Goal: Obtain resource: Download file/media

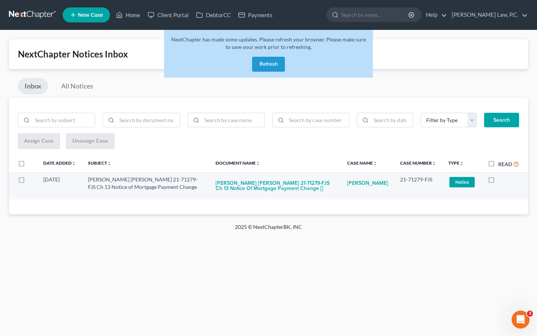
click at [227, 196] on td "[PERSON_NAME] [PERSON_NAME] 21-71279-FJS Ch 13 Notice of Mortgage Payment Chang…" at bounding box center [276, 185] width 132 height 27
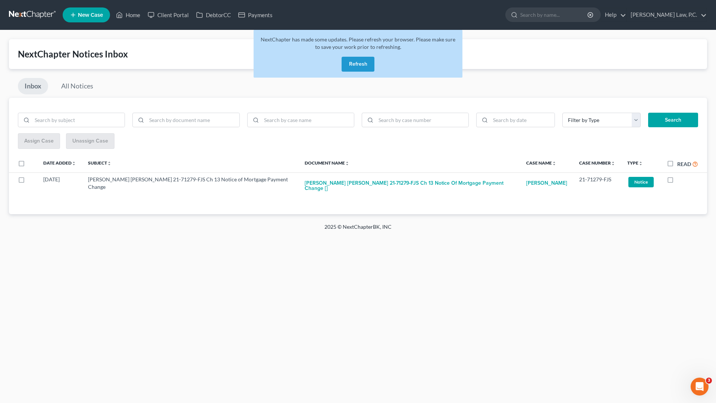
click at [350, 65] on button "Refresh" at bounding box center [358, 64] width 33 height 15
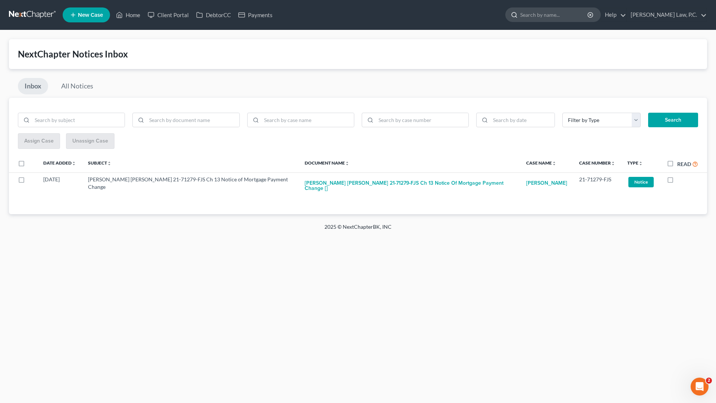
click at [564, 16] on input "search" at bounding box center [554, 15] width 68 height 14
type input "robertson"
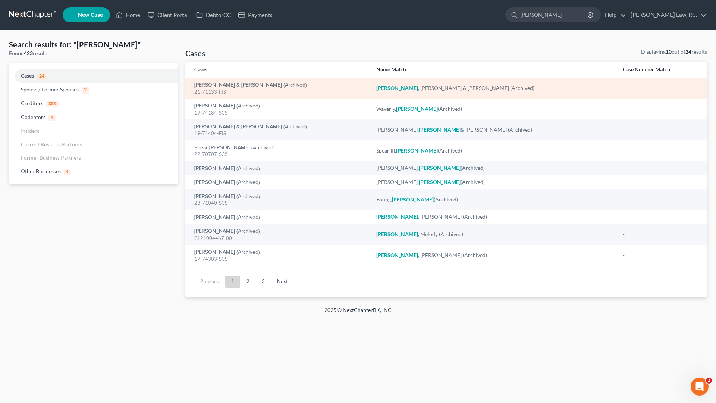
click at [409, 88] on em "Robertson" at bounding box center [397, 88] width 42 height 6
click at [257, 85] on link "Robertson, Tony & Priscilla (Archived)" at bounding box center [250, 84] width 113 height 5
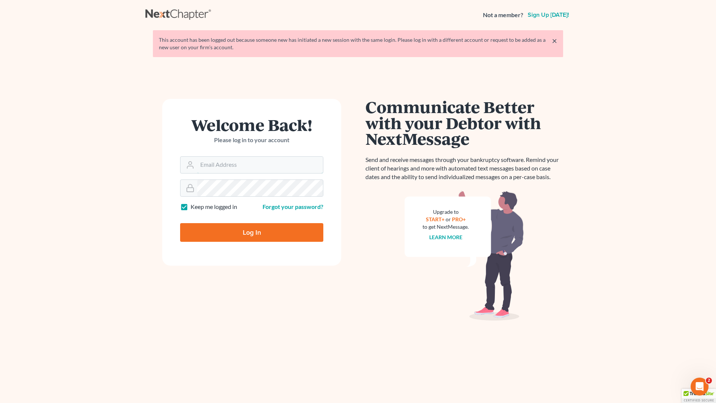
type input "[EMAIL_ADDRESS][DOMAIN_NAME]"
click at [233, 226] on input "Log In" at bounding box center [251, 232] width 143 height 19
type input "Thinking..."
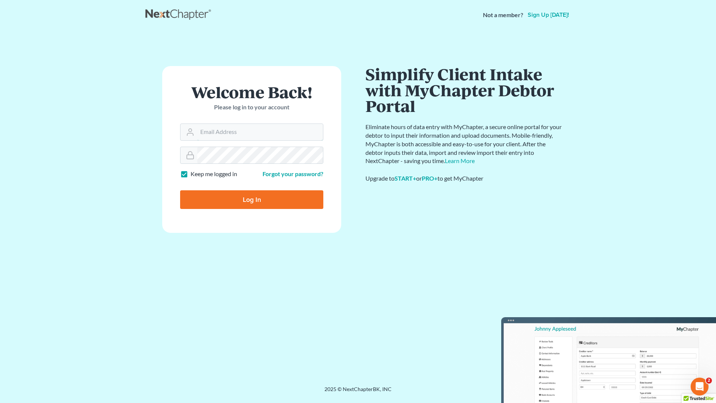
type input "[EMAIL_ADDRESS][DOMAIN_NAME]"
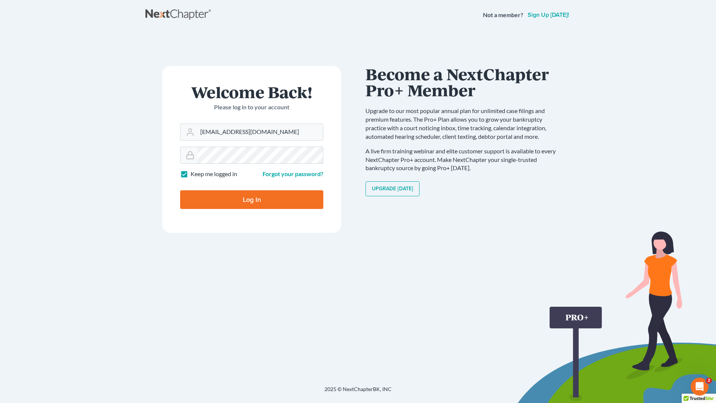
click at [93, 146] on main "× Your email or password is incorrect Welcome Back! Please log in to your accou…" at bounding box center [358, 198] width 716 height 337
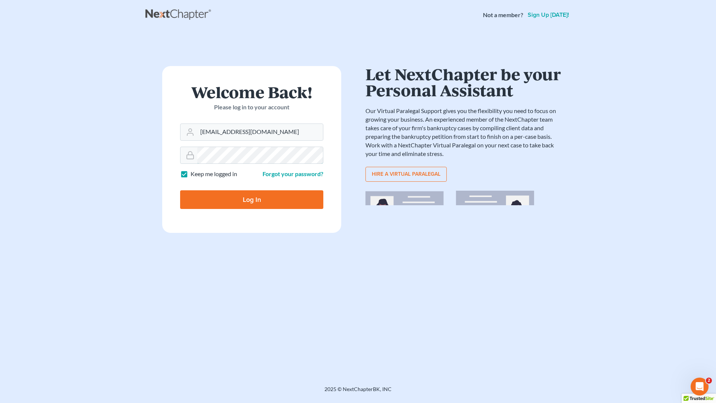
click at [252, 199] on input "Log In" at bounding box center [251, 199] width 143 height 19
type input "Thinking..."
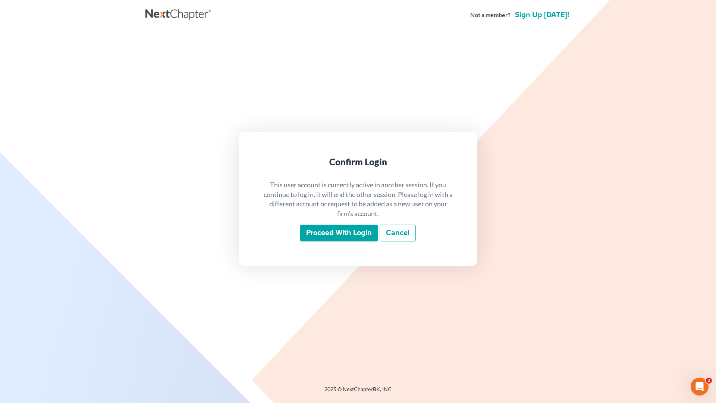
click at [343, 230] on input "Proceed with login" at bounding box center [339, 232] width 78 height 17
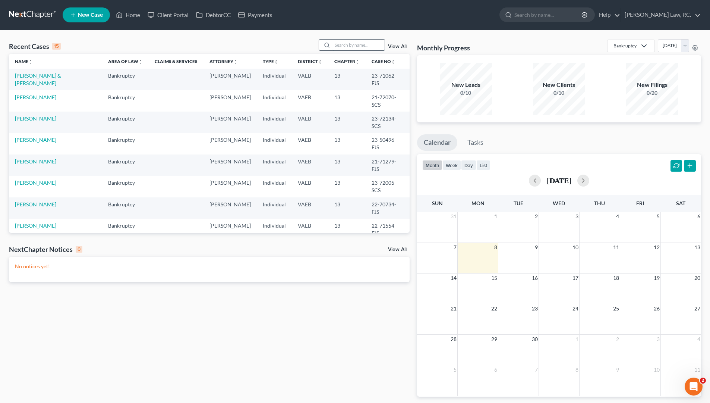
click at [350, 43] on input "search" at bounding box center [359, 45] width 52 height 11
type input "robertson"
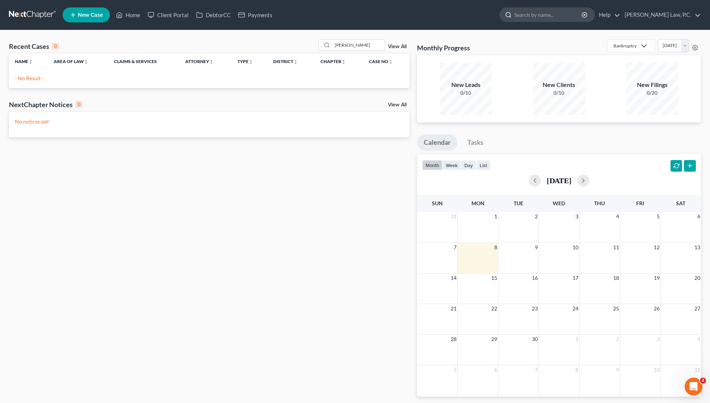
click at [576, 12] on input "search" at bounding box center [549, 15] width 68 height 14
type input "robertson"
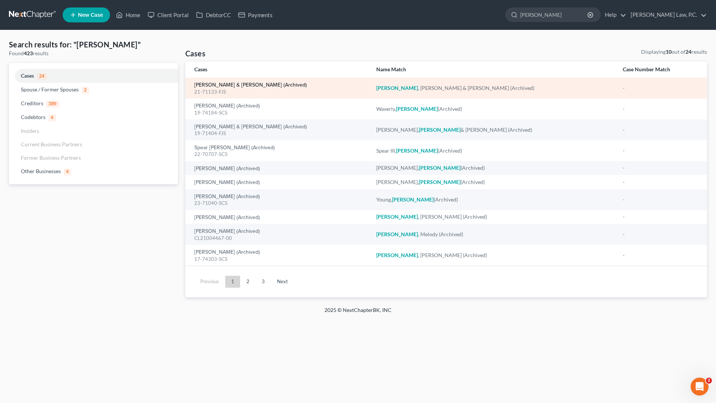
click at [242, 83] on link "Robertson, Tony & Priscilla (Archived)" at bounding box center [250, 84] width 113 height 5
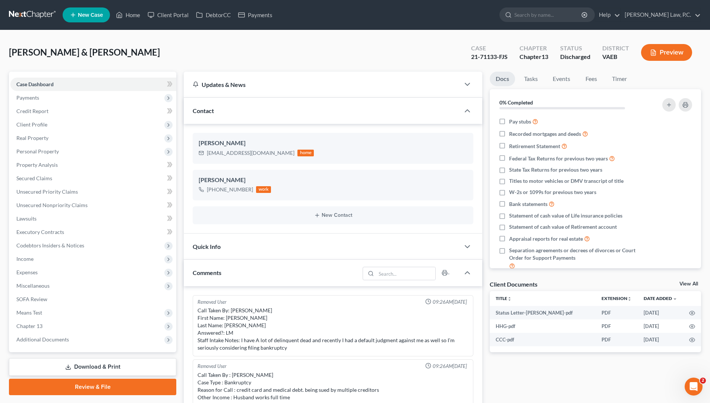
scroll to position [1977, 0]
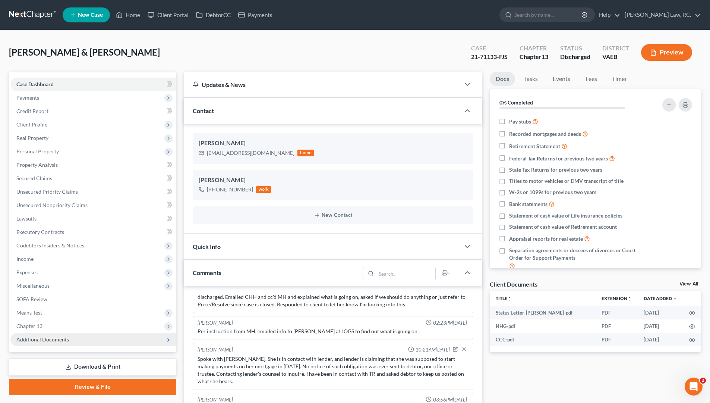
click at [39, 338] on span "Additional Documents" at bounding box center [42, 339] width 53 height 6
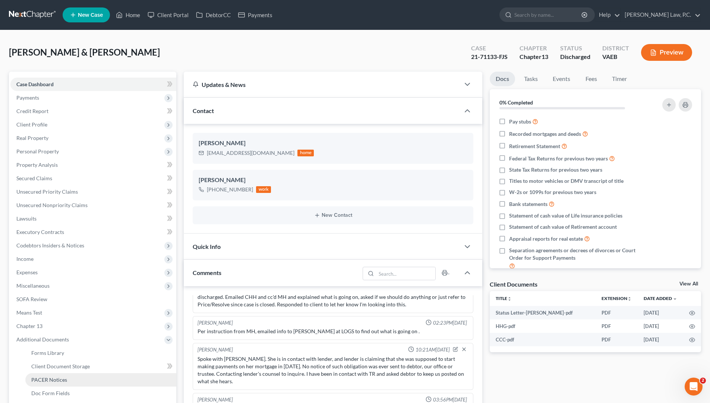
click at [45, 383] on link "PACER Notices" at bounding box center [100, 379] width 151 height 13
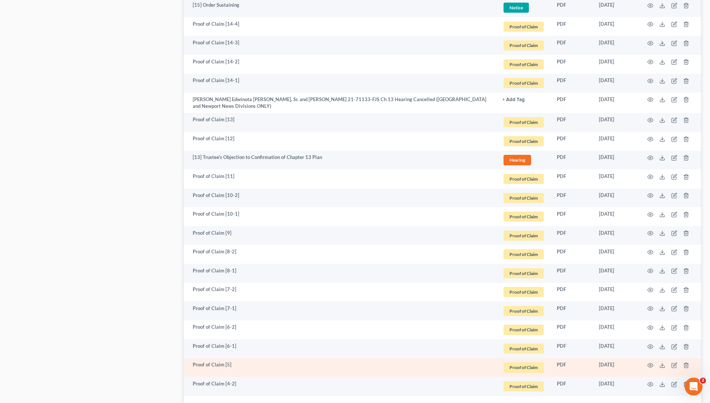
scroll to position [1264, 0]
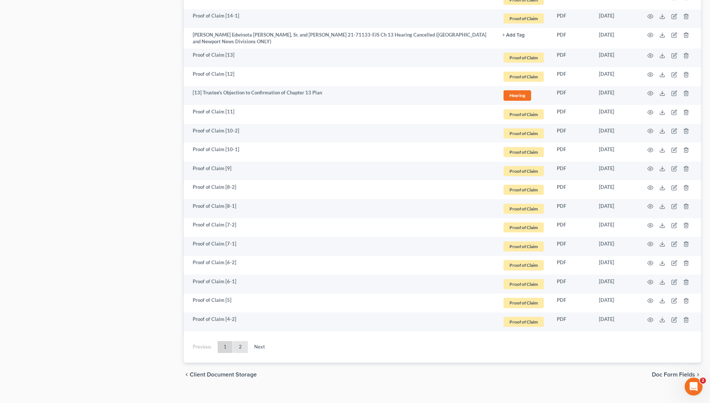
click at [239, 341] on link "2" at bounding box center [240, 347] width 15 height 12
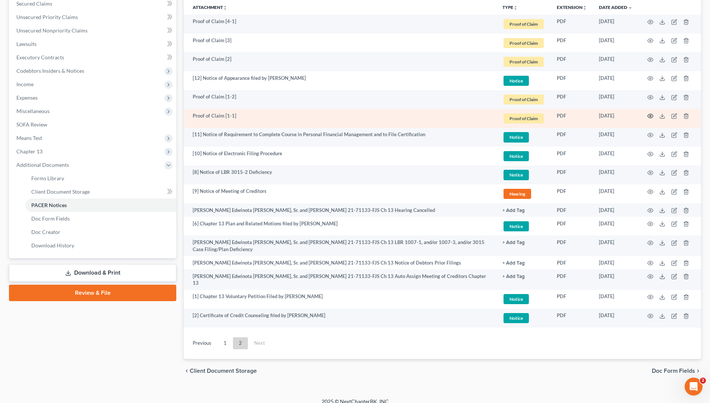
click at [648, 115] on icon "button" at bounding box center [651, 116] width 6 height 4
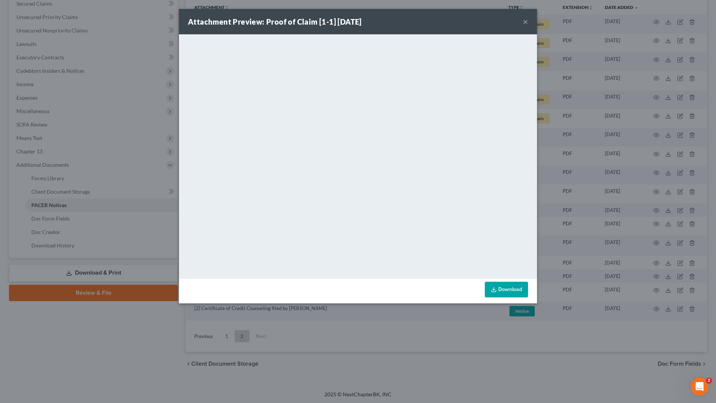
click at [525, 21] on button "×" at bounding box center [525, 21] width 5 height 9
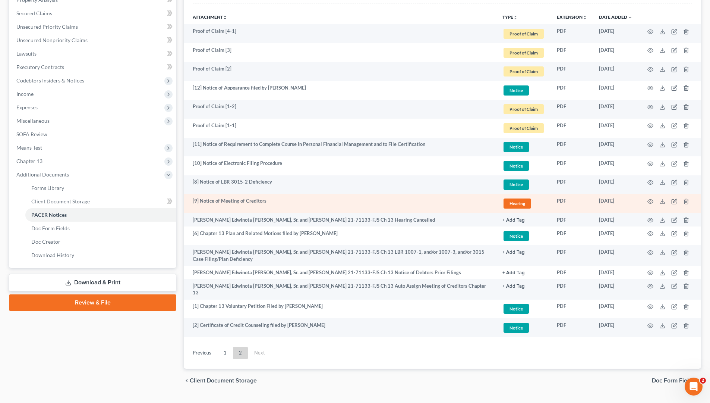
scroll to position [140, 0]
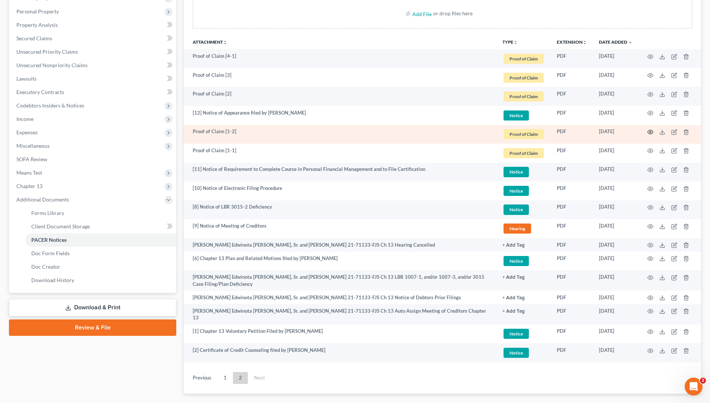
click at [652, 131] on icon "button" at bounding box center [651, 132] width 6 height 6
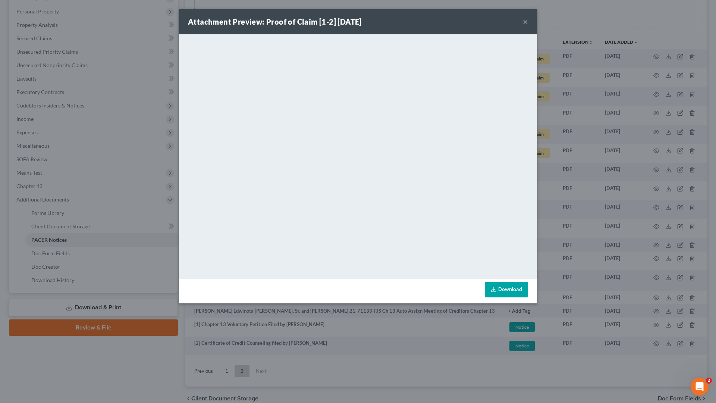
drag, startPoint x: 525, startPoint y: 22, endPoint x: 519, endPoint y: 32, distance: 11.3
click at [523, 25] on button "×" at bounding box center [525, 21] width 5 height 9
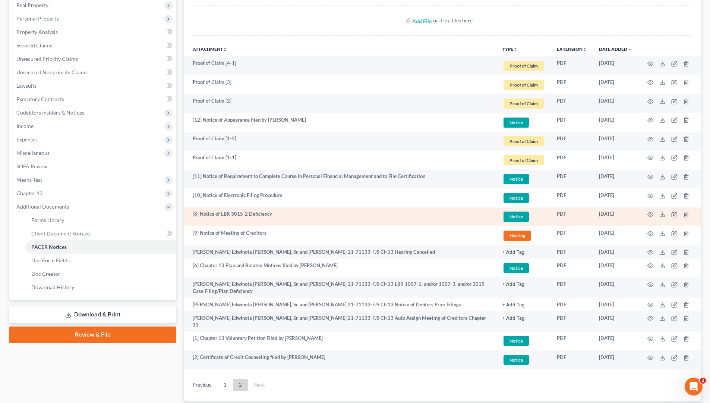
scroll to position [131, 0]
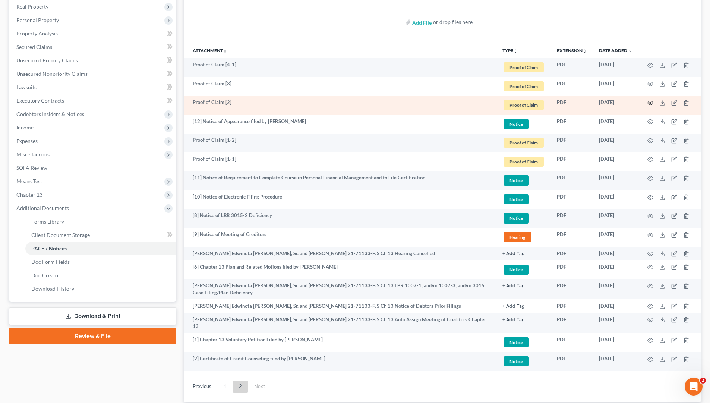
click at [652, 103] on icon "button" at bounding box center [651, 103] width 6 height 6
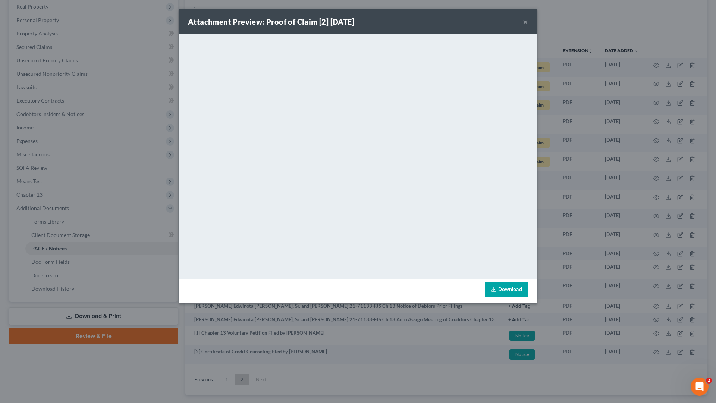
click at [523, 21] on button "×" at bounding box center [525, 21] width 5 height 9
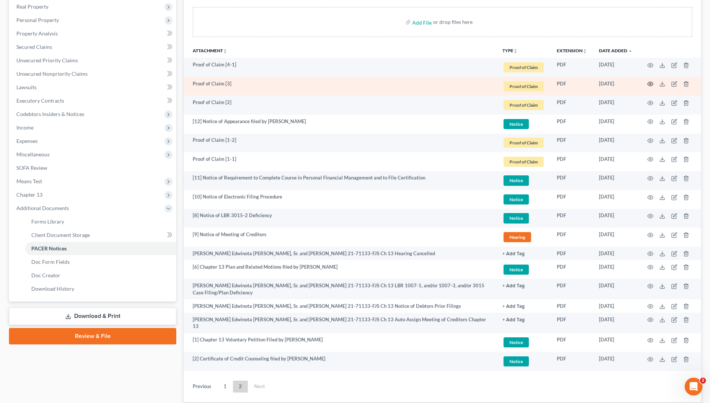
click at [651, 83] on icon "button" at bounding box center [651, 84] width 6 height 6
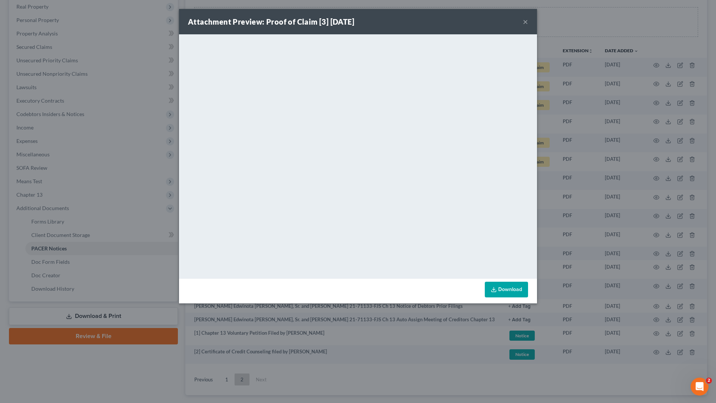
click at [526, 23] on button "×" at bounding box center [525, 21] width 5 height 9
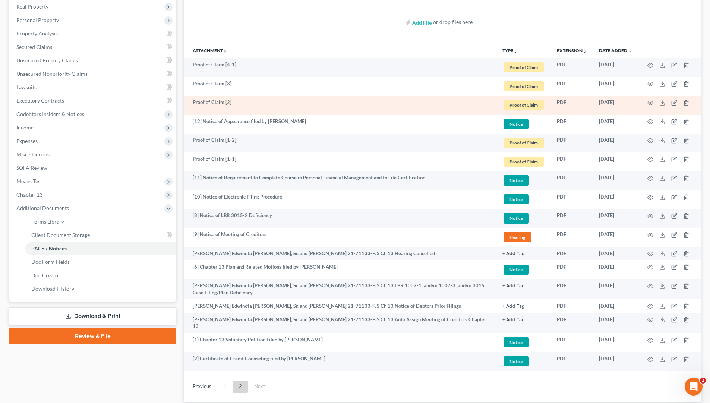
scroll to position [133, 0]
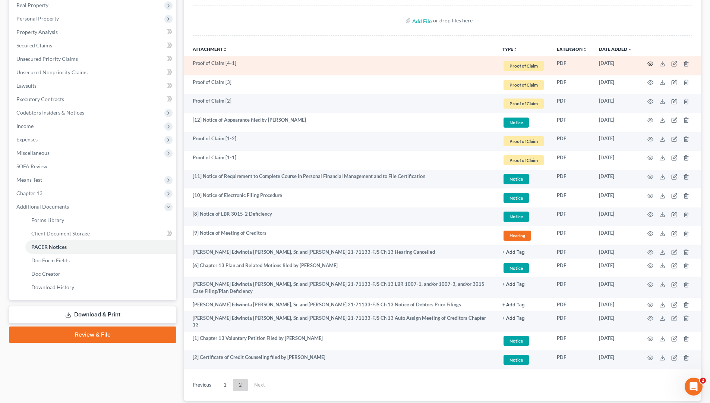
click at [651, 62] on icon "button" at bounding box center [651, 64] width 6 height 6
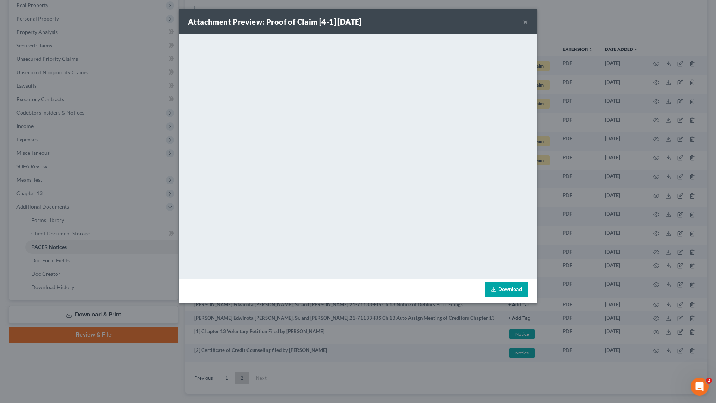
click at [524, 21] on button "×" at bounding box center [525, 21] width 5 height 9
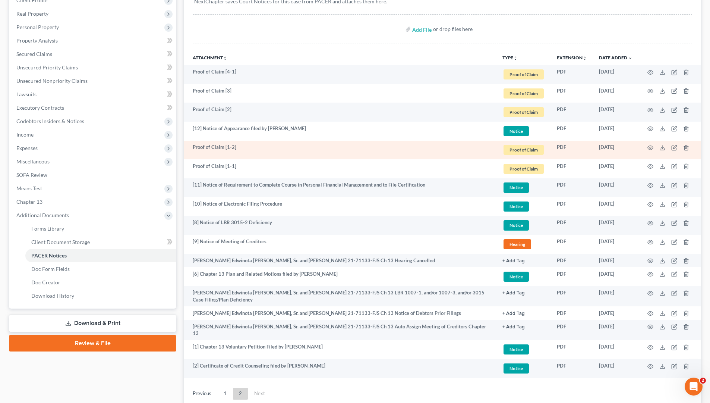
scroll to position [123, 0]
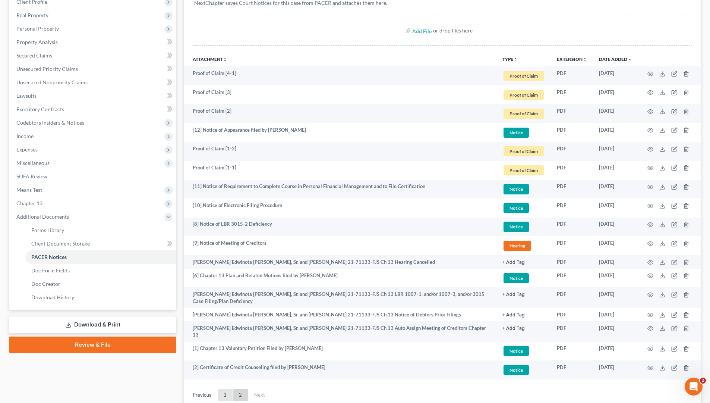
click at [224, 389] on link "1" at bounding box center [225, 395] width 15 height 12
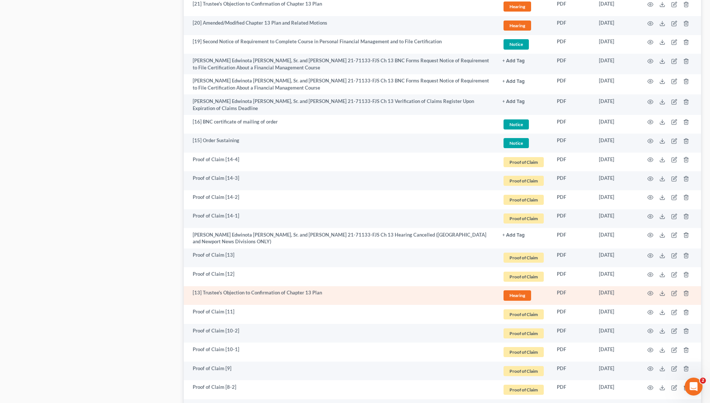
scroll to position [1264, 0]
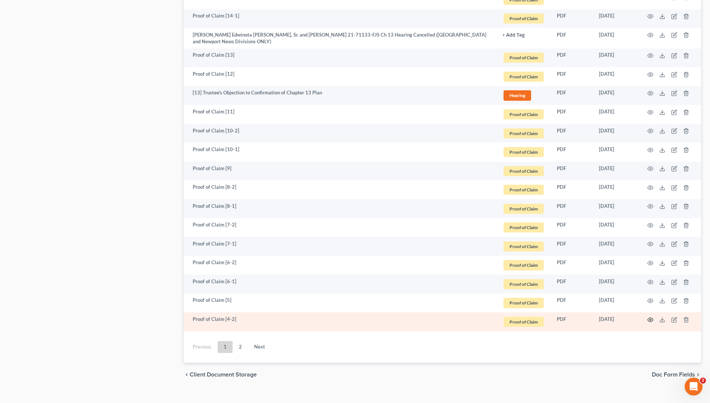
click at [652, 317] on icon "button" at bounding box center [651, 320] width 6 height 6
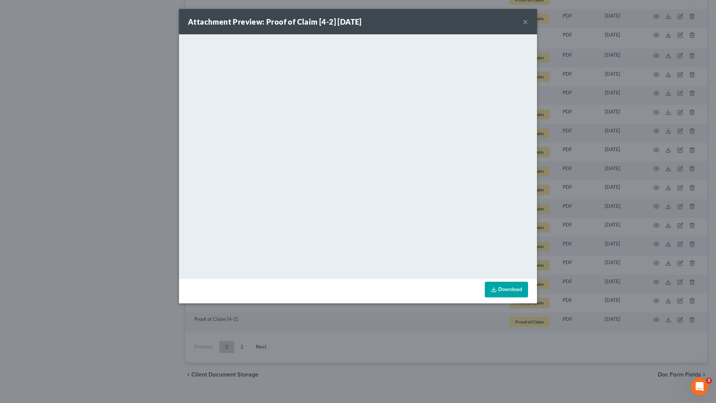
drag, startPoint x: 525, startPoint y: 21, endPoint x: 506, endPoint y: 33, distance: 22.8
click at [524, 22] on button "×" at bounding box center [525, 21] width 5 height 9
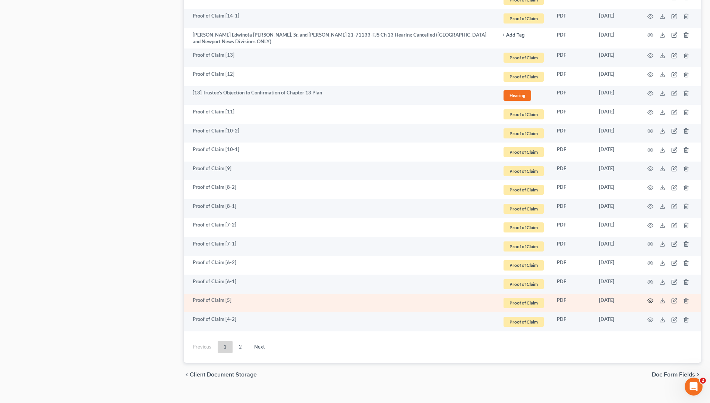
click at [651, 300] on circle "button" at bounding box center [650, 300] width 1 height 1
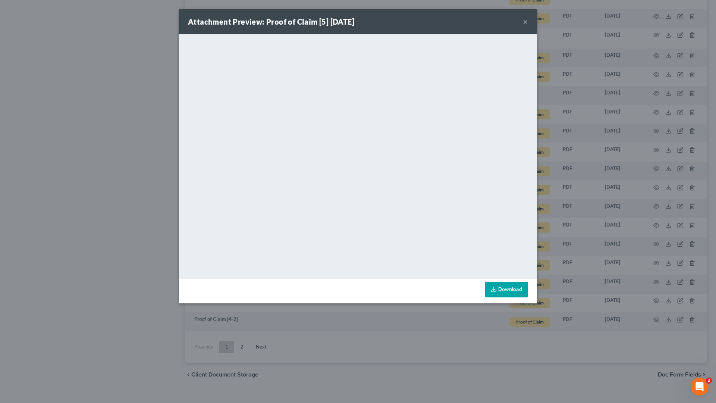
click at [526, 23] on button "×" at bounding box center [525, 21] width 5 height 9
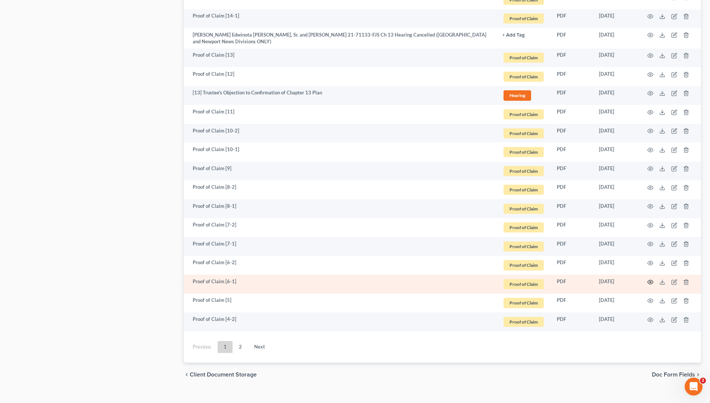
click at [650, 279] on icon "button" at bounding box center [651, 282] width 6 height 6
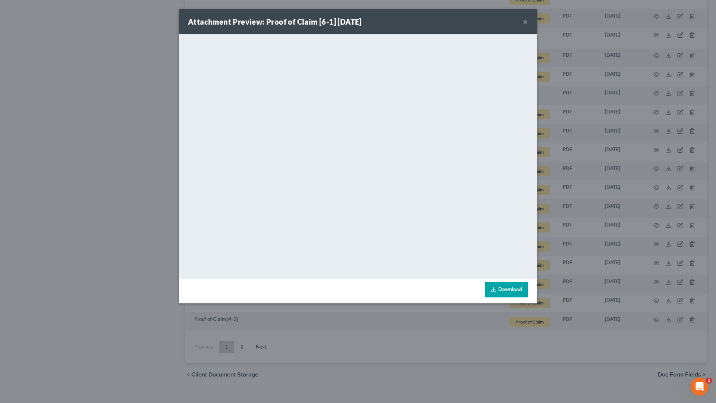
click at [526, 21] on button "×" at bounding box center [525, 21] width 5 height 9
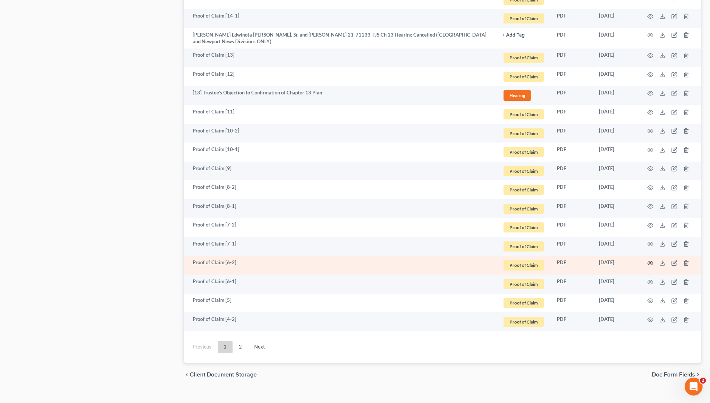
click at [650, 262] on circle "button" at bounding box center [650, 262] width 1 height 1
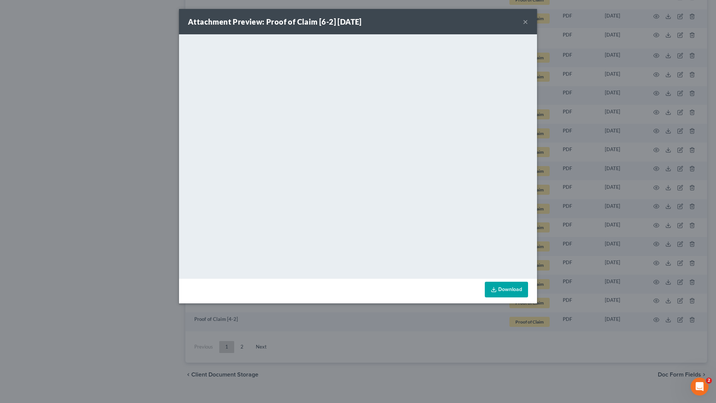
click at [527, 22] on button "×" at bounding box center [525, 21] width 5 height 9
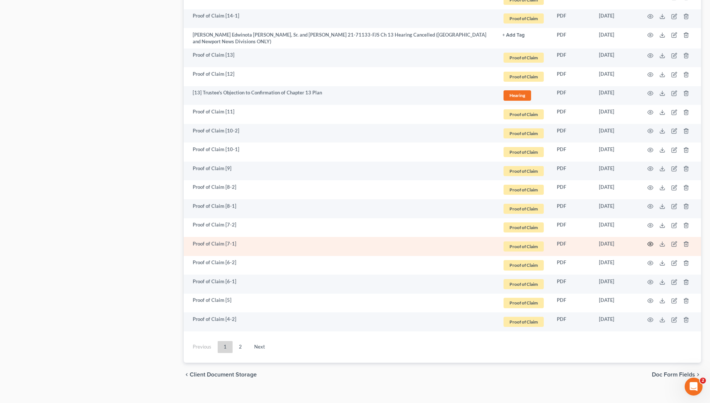
click at [652, 241] on icon "button" at bounding box center [651, 244] width 6 height 6
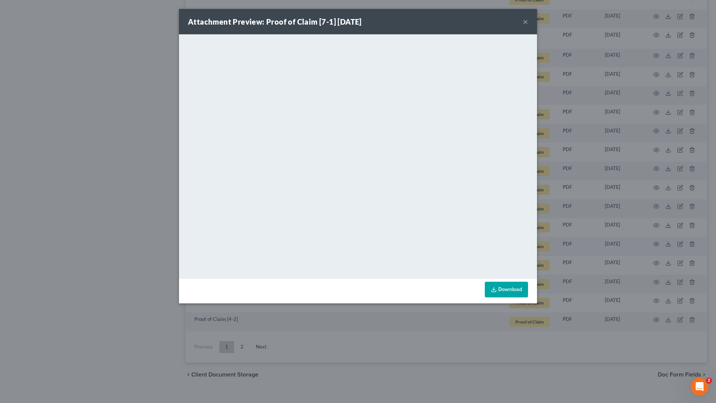
click at [526, 22] on button "×" at bounding box center [525, 21] width 5 height 9
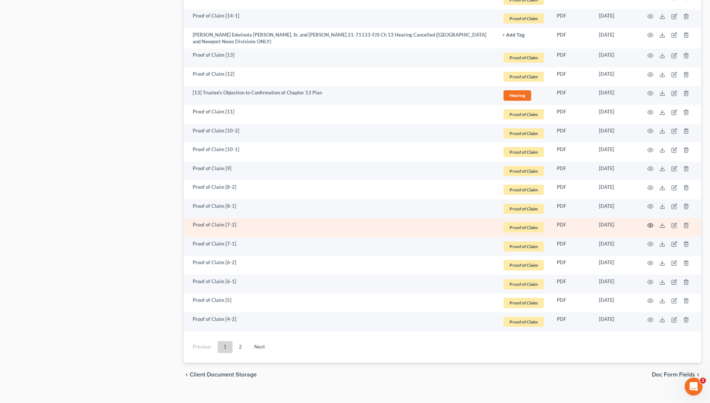
click at [649, 222] on icon "button" at bounding box center [651, 225] width 6 height 6
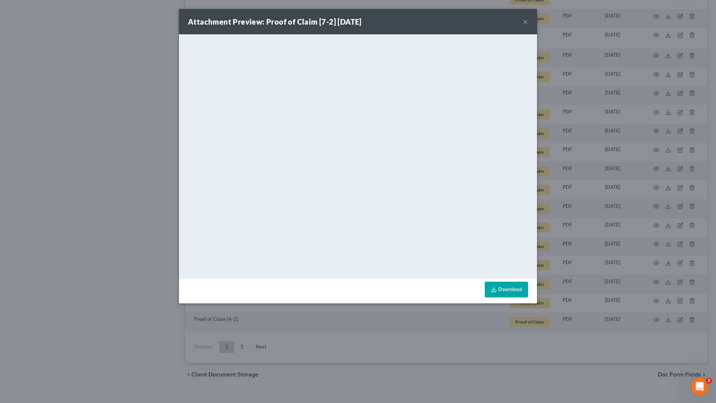
click at [525, 22] on button "×" at bounding box center [525, 21] width 5 height 9
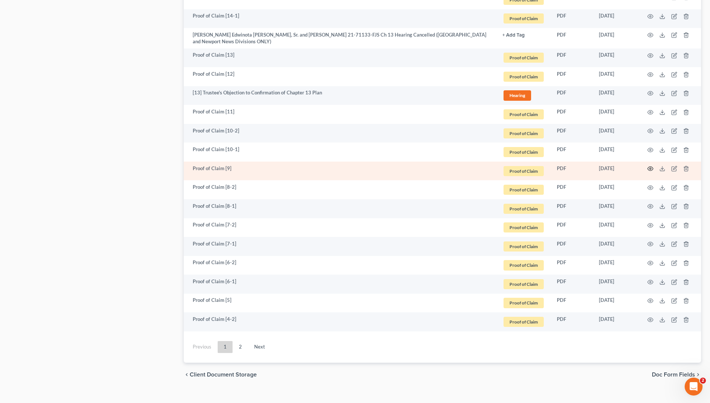
click at [651, 168] on circle "button" at bounding box center [650, 168] width 1 height 1
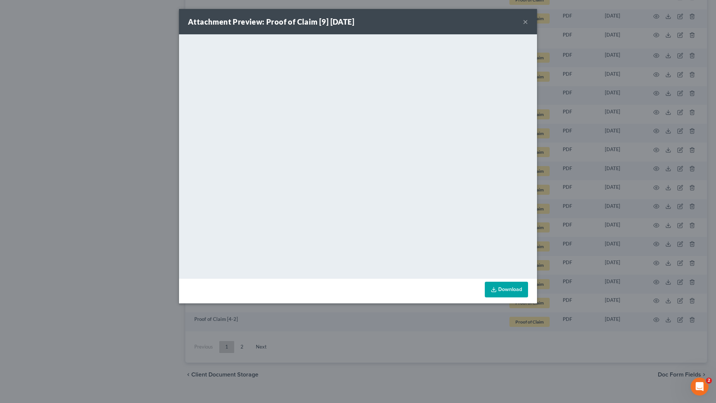
click at [525, 22] on button "×" at bounding box center [525, 21] width 5 height 9
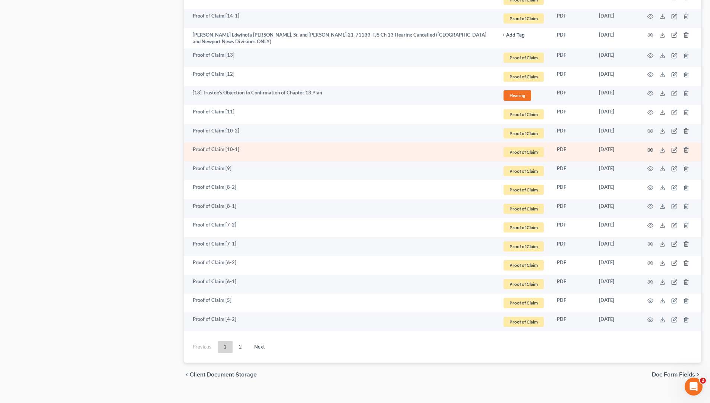
click at [652, 147] on icon "button" at bounding box center [651, 150] width 6 height 6
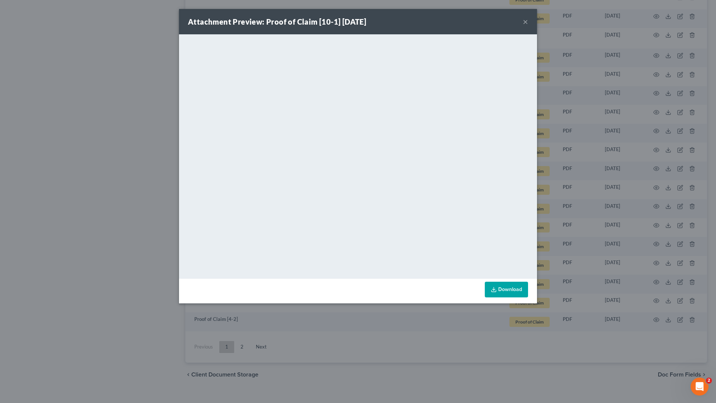
click at [526, 22] on button "×" at bounding box center [525, 21] width 5 height 9
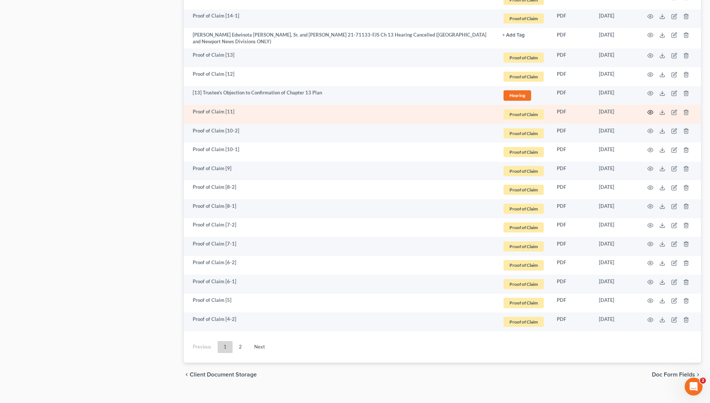
click at [652, 109] on icon "button" at bounding box center [651, 112] width 6 height 6
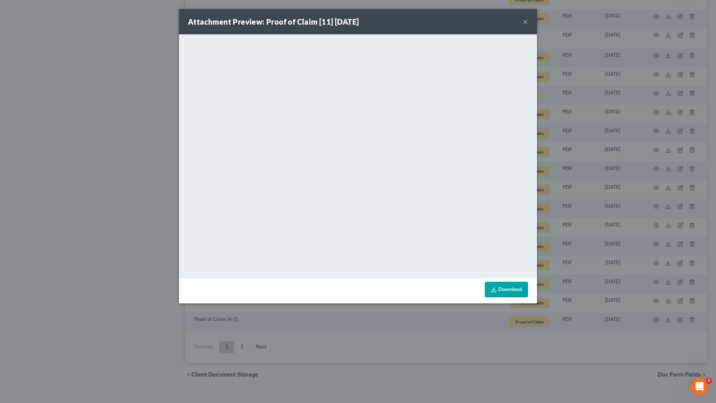
click at [524, 23] on button "×" at bounding box center [525, 21] width 5 height 9
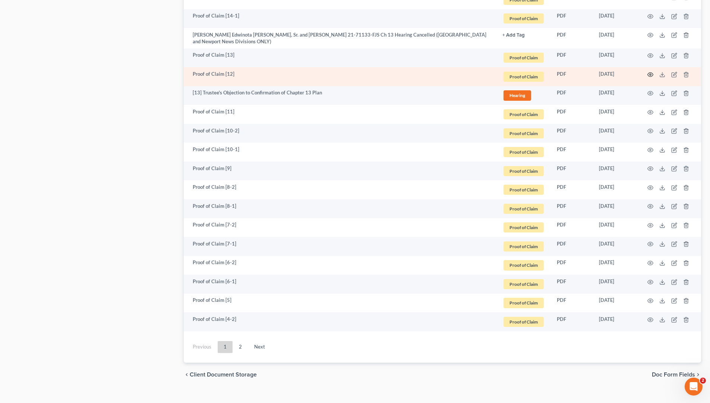
click at [653, 72] on icon "button" at bounding box center [651, 75] width 6 height 6
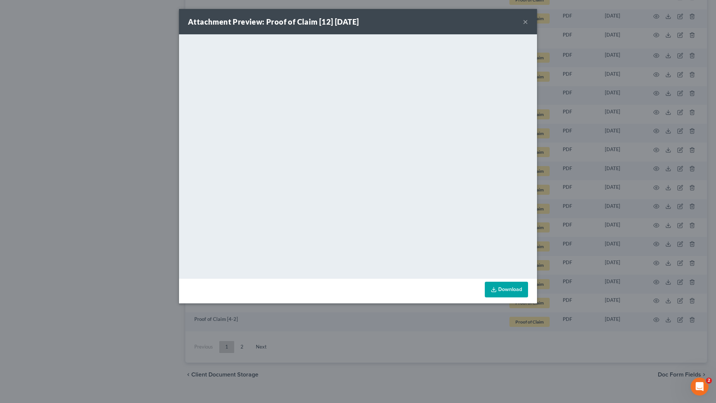
click at [525, 23] on button "×" at bounding box center [525, 21] width 5 height 9
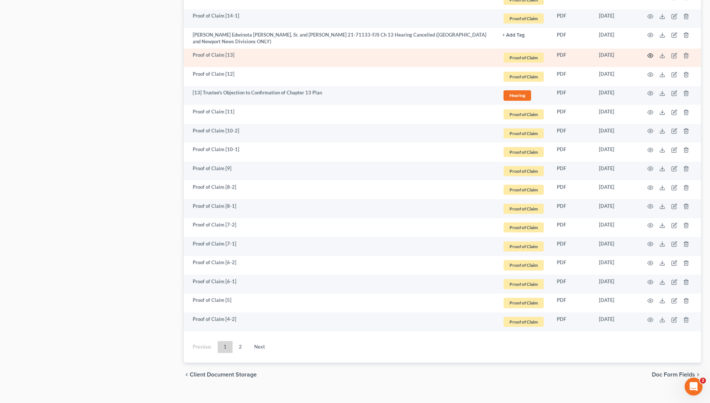
click at [652, 53] on icon "button" at bounding box center [651, 56] width 6 height 6
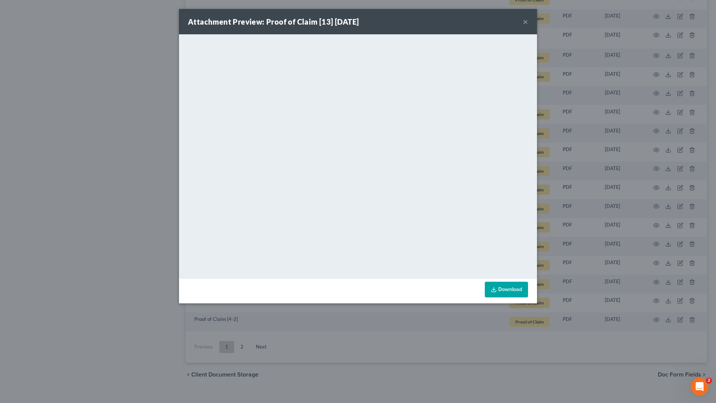
click at [503, 288] on link "Download" at bounding box center [506, 289] width 43 height 16
click at [525, 22] on button "×" at bounding box center [525, 21] width 5 height 9
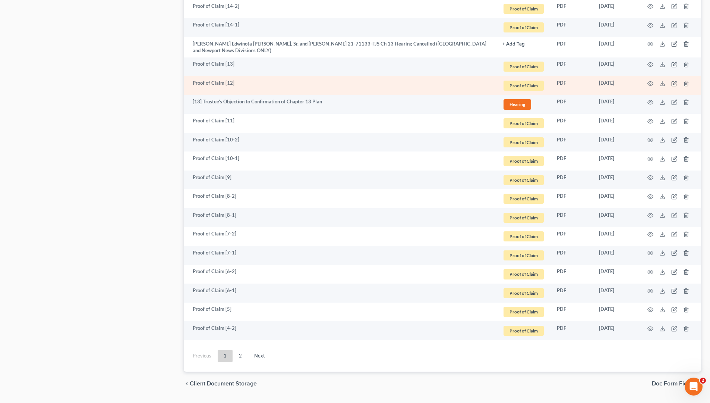
scroll to position [1245, 0]
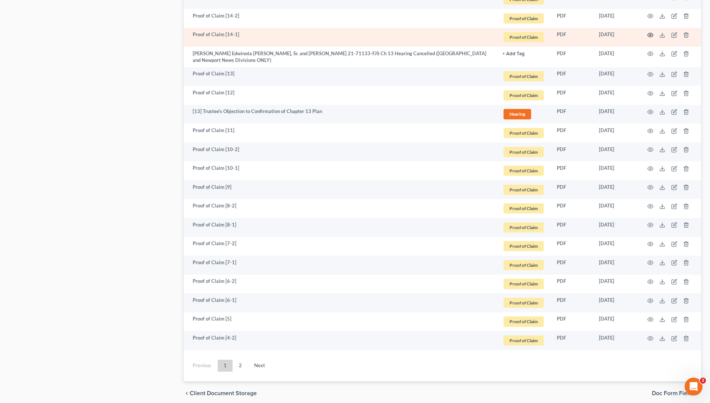
click at [649, 32] on icon "button" at bounding box center [651, 35] width 6 height 6
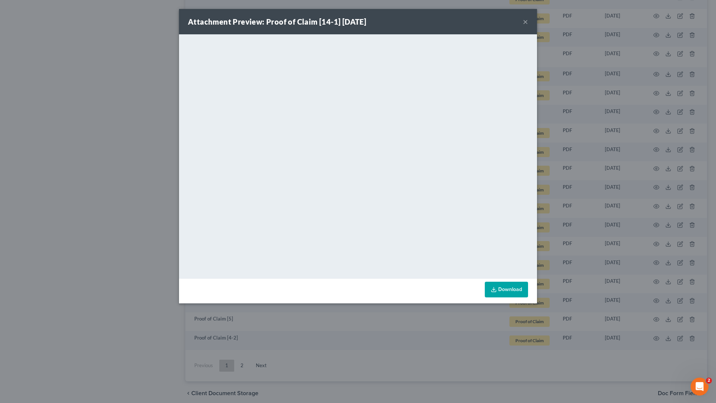
click at [528, 19] on button "×" at bounding box center [525, 21] width 5 height 9
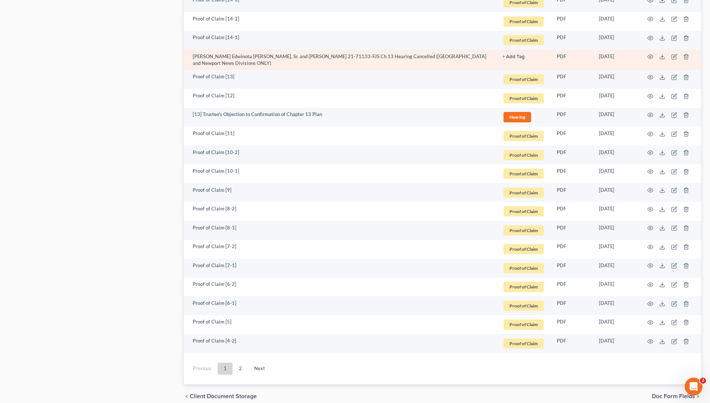
scroll to position [1108, 0]
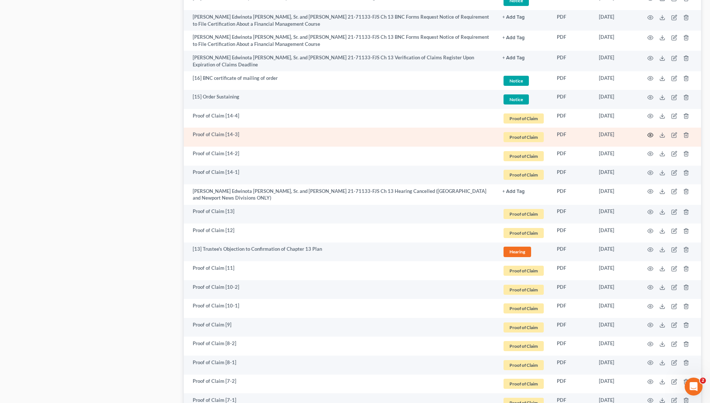
click at [652, 133] on icon "button" at bounding box center [651, 135] width 6 height 4
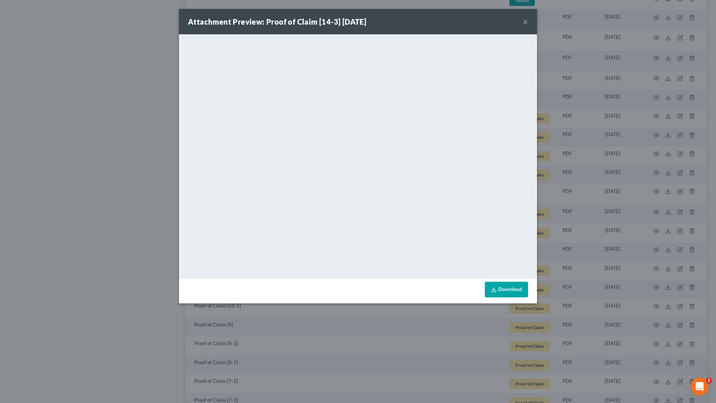
click at [527, 23] on button "×" at bounding box center [525, 21] width 5 height 9
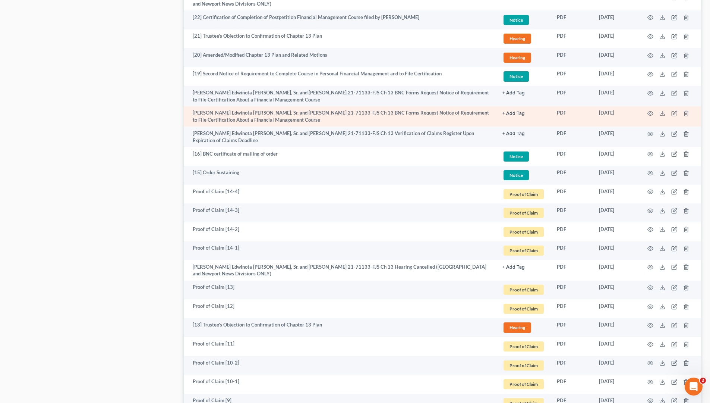
scroll to position [1031, 0]
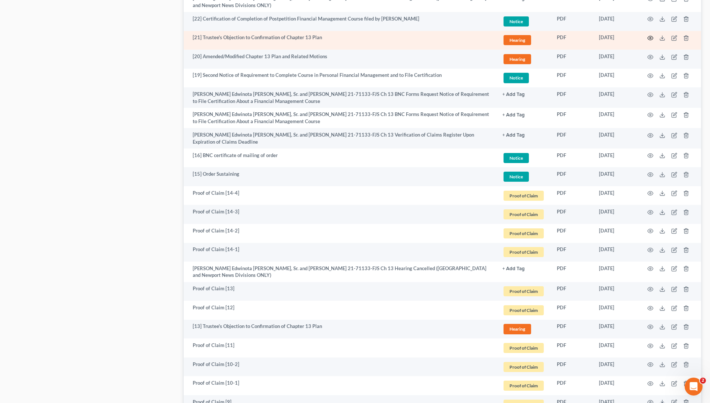
click at [649, 35] on icon "button" at bounding box center [651, 38] width 6 height 6
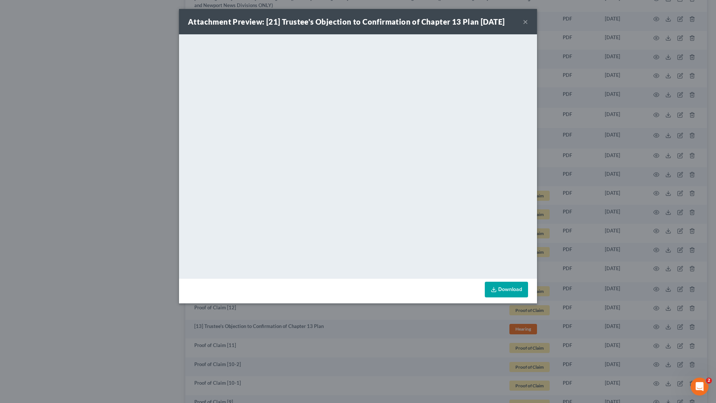
click at [525, 22] on button "×" at bounding box center [525, 21] width 5 height 9
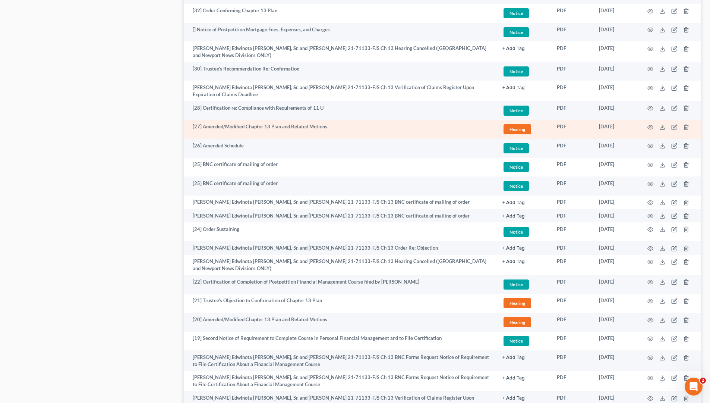
scroll to position [766, 0]
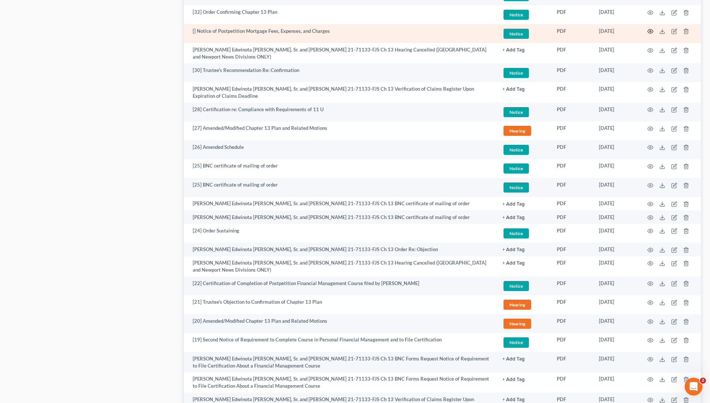
click at [649, 28] on icon "button" at bounding box center [651, 31] width 6 height 6
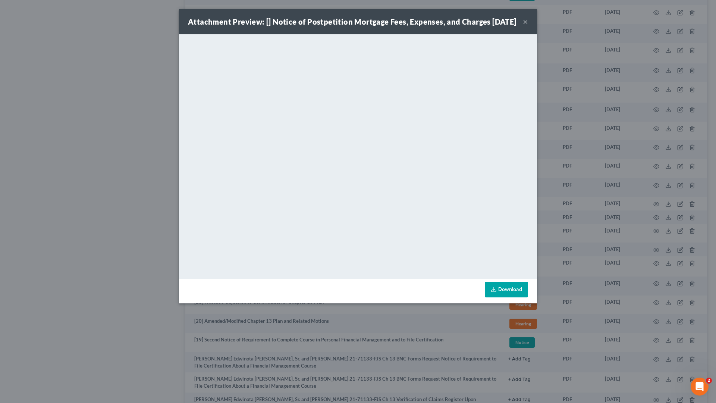
click at [527, 26] on button "×" at bounding box center [525, 21] width 5 height 9
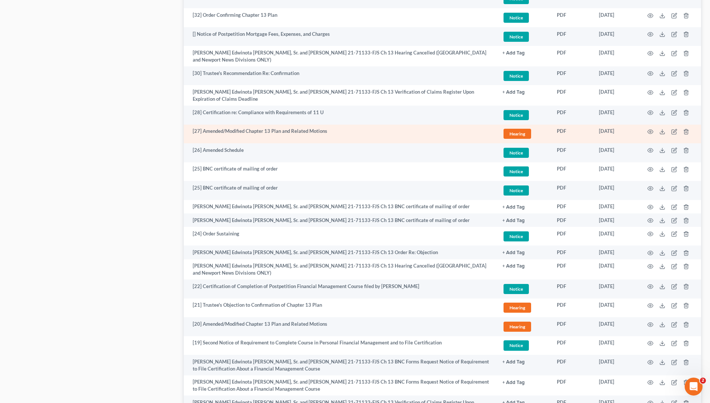
scroll to position [757, 0]
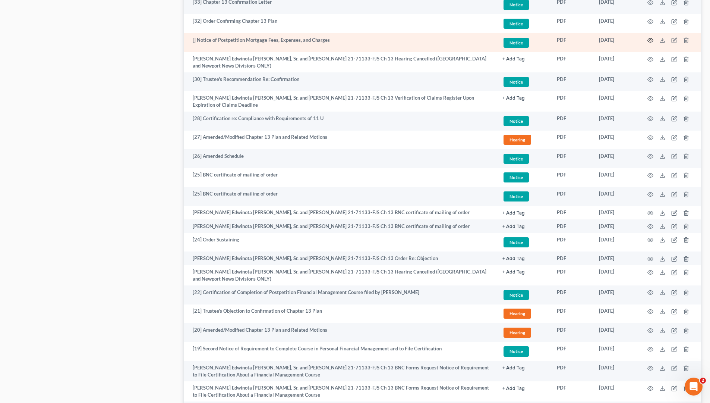
click at [649, 37] on icon "button" at bounding box center [651, 40] width 6 height 6
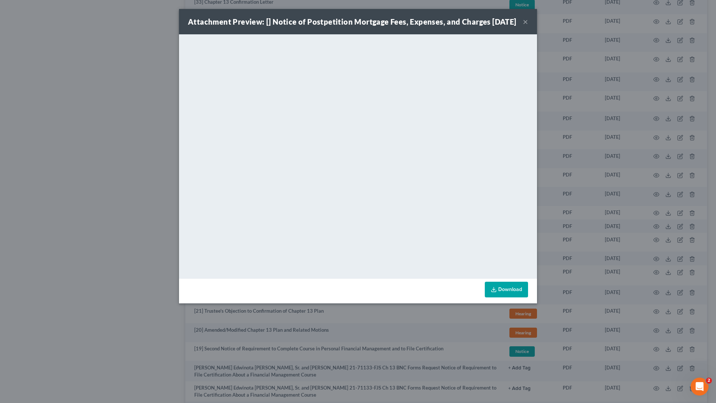
click at [527, 26] on button "×" at bounding box center [525, 21] width 5 height 9
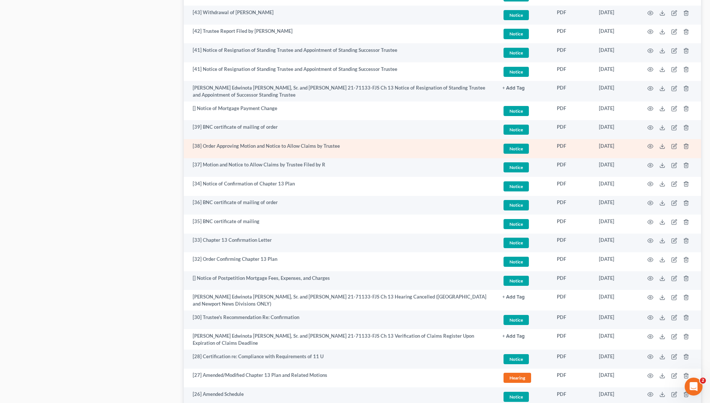
scroll to position [518, 0]
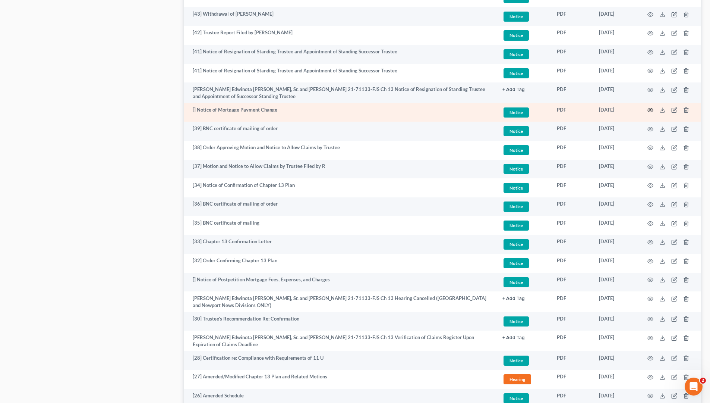
click at [652, 107] on icon "button" at bounding box center [651, 110] width 6 height 6
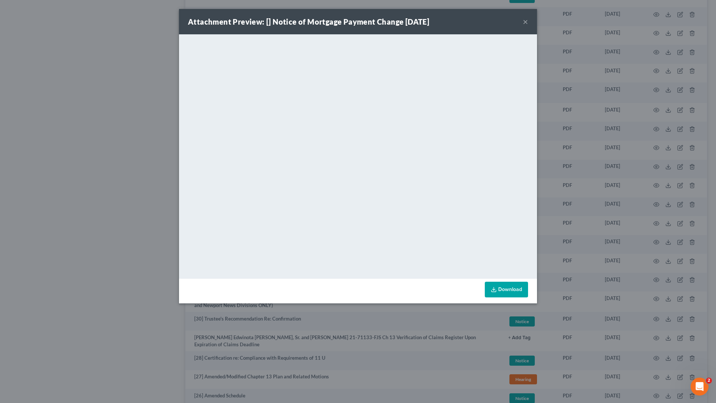
click at [526, 22] on button "×" at bounding box center [525, 21] width 5 height 9
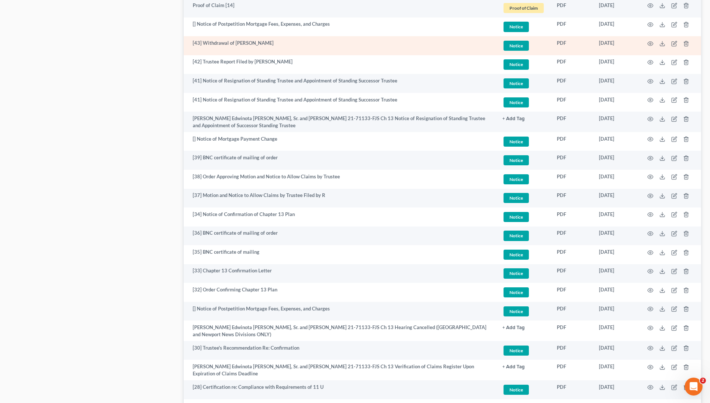
scroll to position [486, 0]
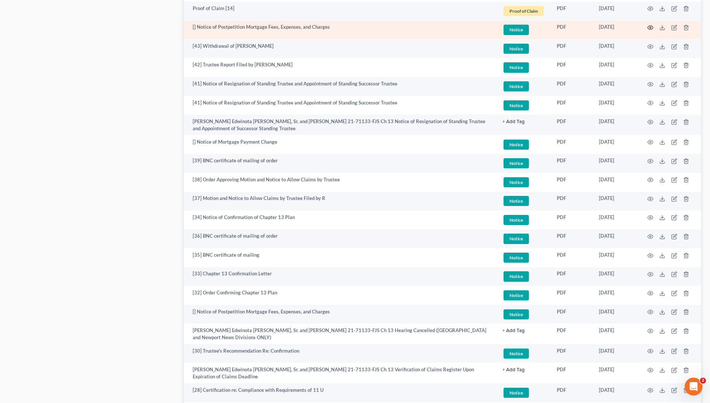
click at [649, 25] on icon "button" at bounding box center [651, 28] width 6 height 6
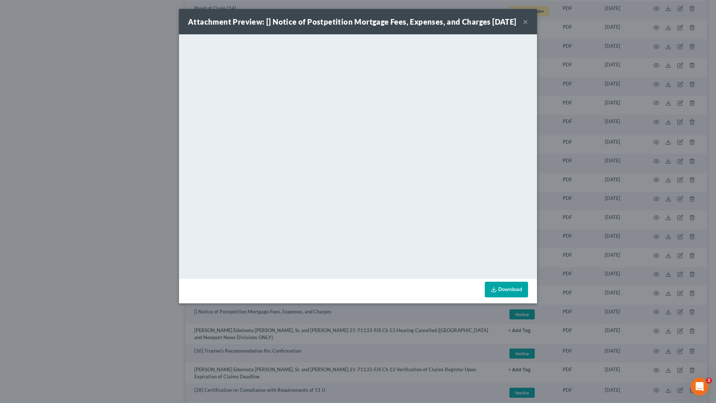
click at [523, 26] on button "×" at bounding box center [525, 21] width 5 height 9
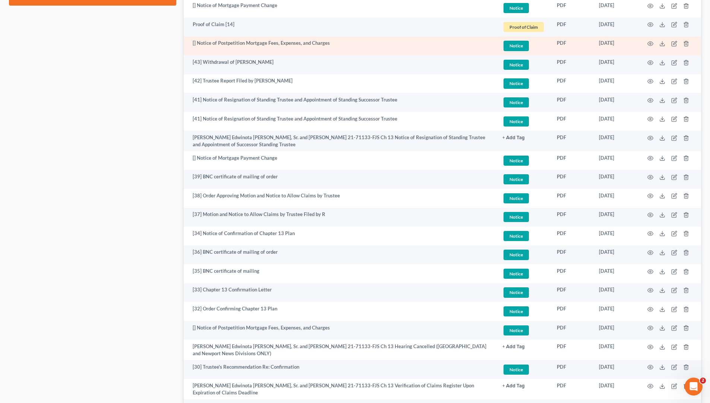
scroll to position [459, 0]
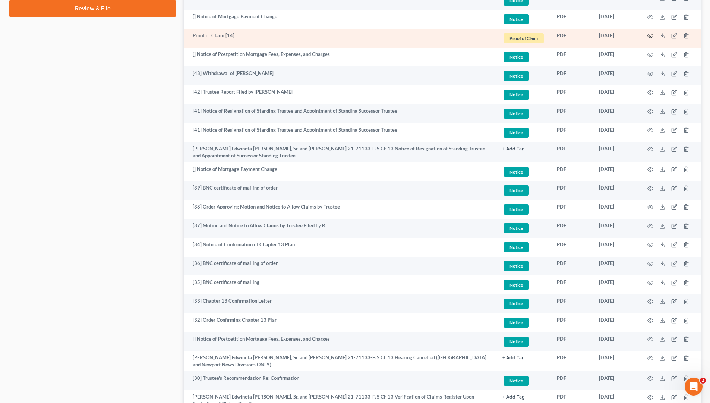
click at [649, 33] on icon "button" at bounding box center [651, 36] width 6 height 6
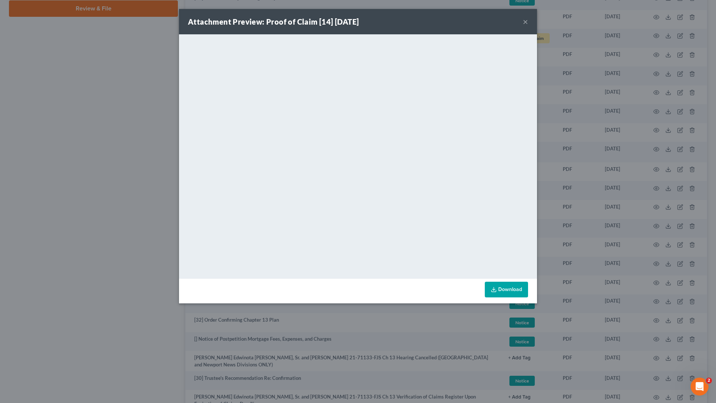
click at [525, 22] on button "×" at bounding box center [525, 21] width 5 height 9
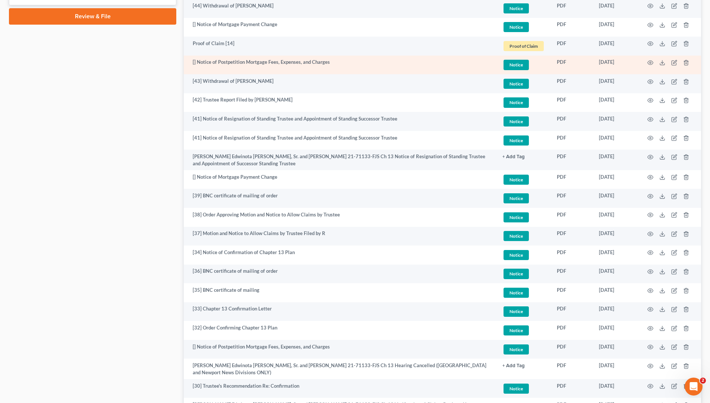
scroll to position [442, 0]
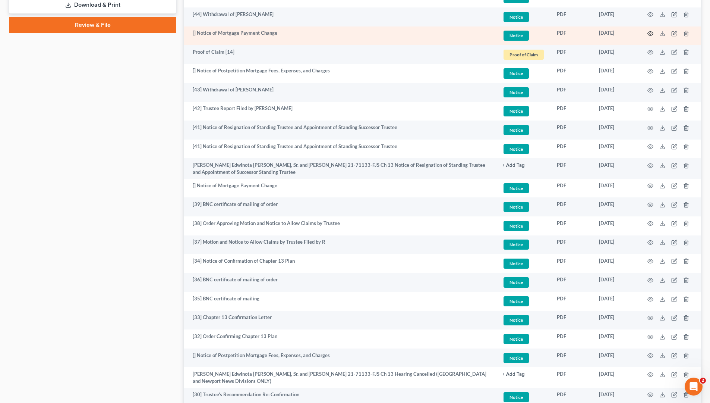
click at [650, 33] on circle "button" at bounding box center [650, 33] width 1 height 1
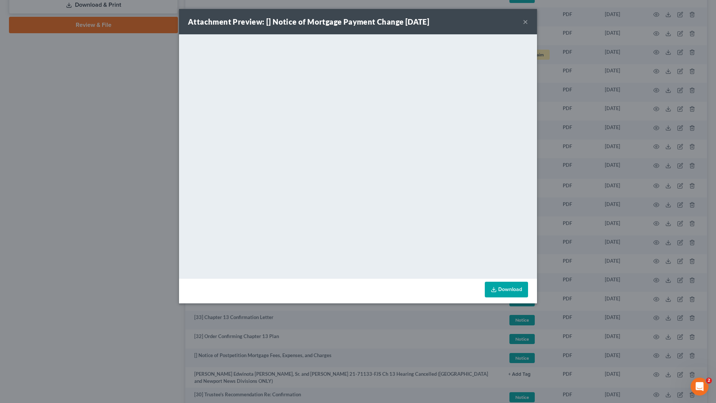
click at [527, 22] on button "×" at bounding box center [525, 21] width 5 height 9
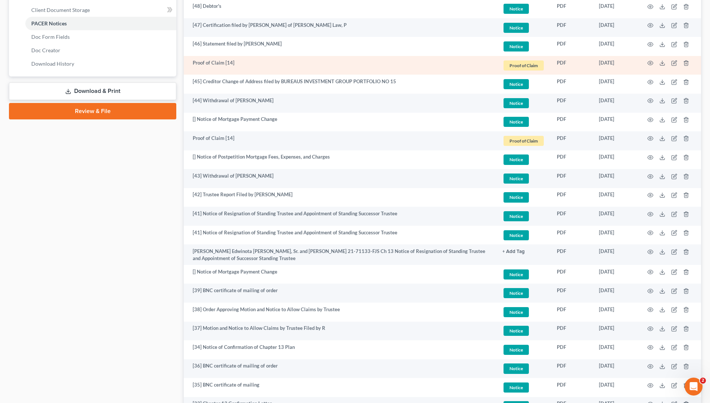
scroll to position [333, 0]
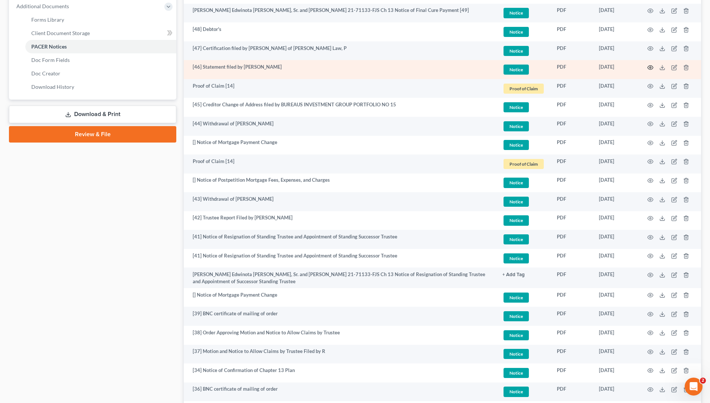
click at [648, 64] on icon "button" at bounding box center [651, 67] width 6 height 6
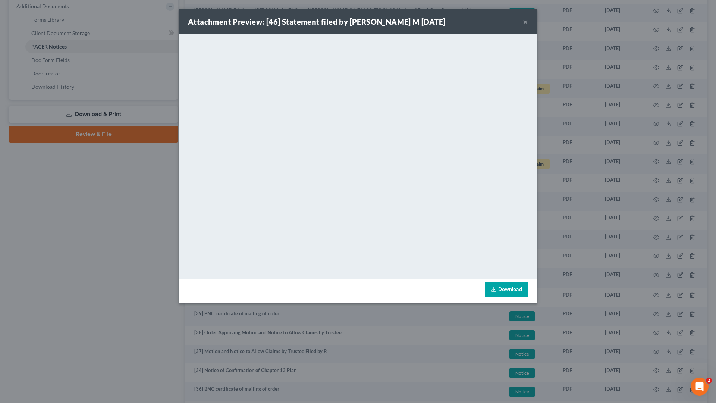
click at [526, 23] on button "×" at bounding box center [525, 21] width 5 height 9
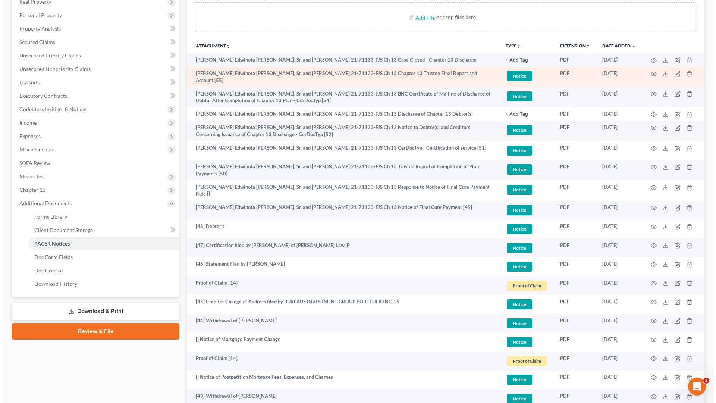
scroll to position [135, 0]
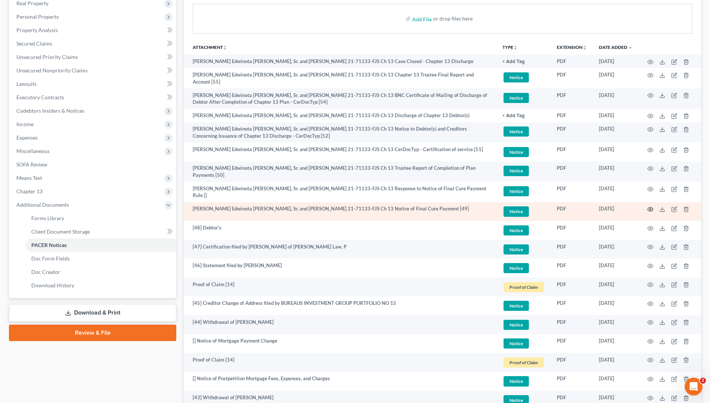
click at [651, 206] on icon "button" at bounding box center [651, 209] width 6 height 6
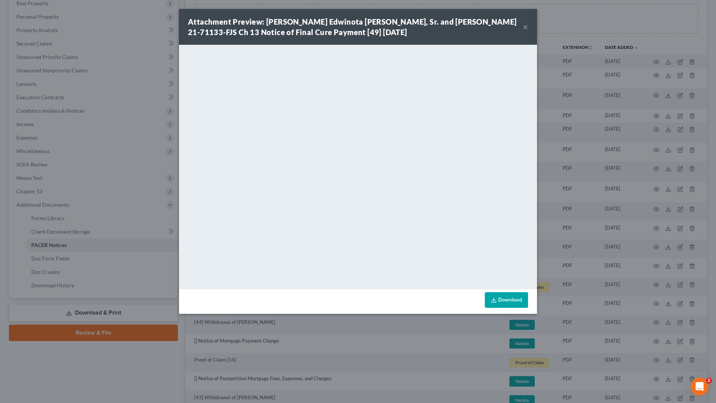
drag, startPoint x: 575, startPoint y: 210, endPoint x: 505, endPoint y: 298, distance: 112.5
click at [505, 298] on link "Download" at bounding box center [506, 300] width 43 height 16
